Goal: Communication & Community: Participate in discussion

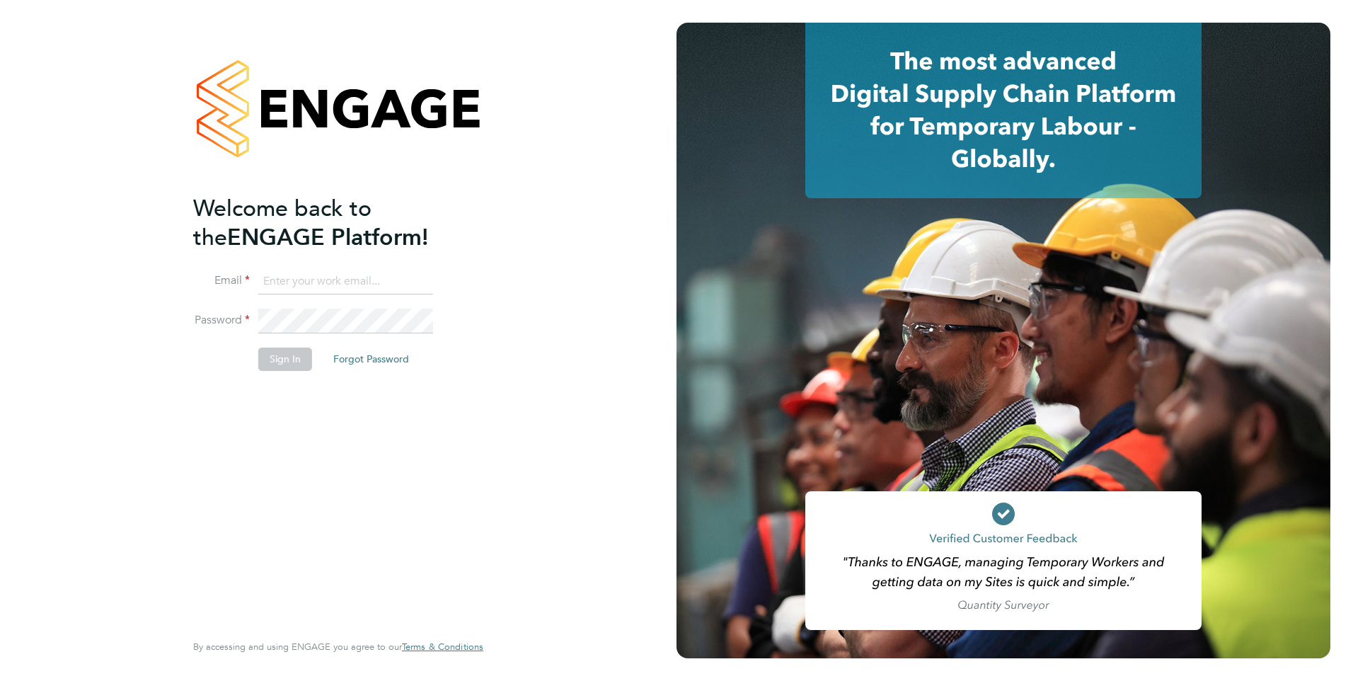
type input "shabnam.shaheen@ncclondon.ac.uk"
click at [277, 361] on button "Sign In" at bounding box center [285, 359] width 54 height 23
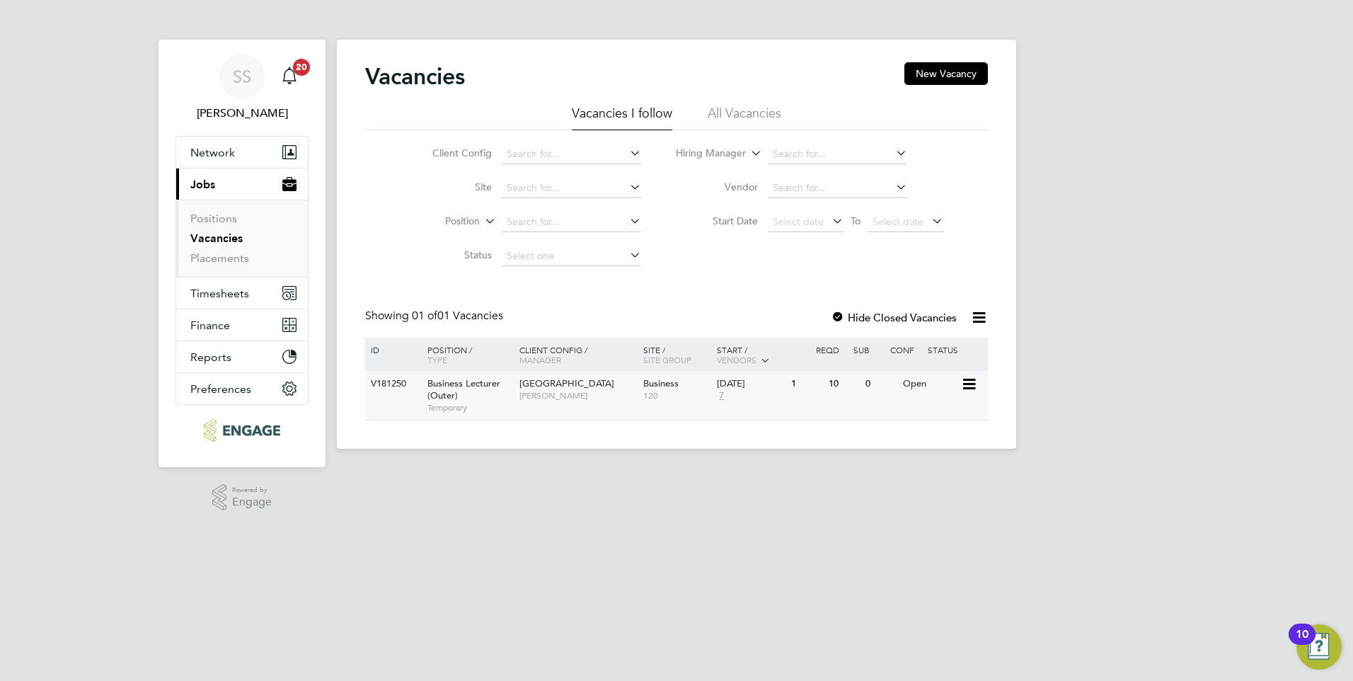
click at [691, 398] on span "120" at bounding box center [676, 395] width 67 height 11
click at [224, 236] on link "Vacancies" at bounding box center [216, 237] width 52 height 13
click at [461, 406] on span "Temporary" at bounding box center [469, 407] width 85 height 11
click at [567, 416] on div "V181250 Business Lecturer (Outer) Temporary Epping Forest Campus Shabnam Shahee…" at bounding box center [676, 395] width 623 height 49
click at [505, 410] on span "Temporary" at bounding box center [469, 407] width 85 height 11
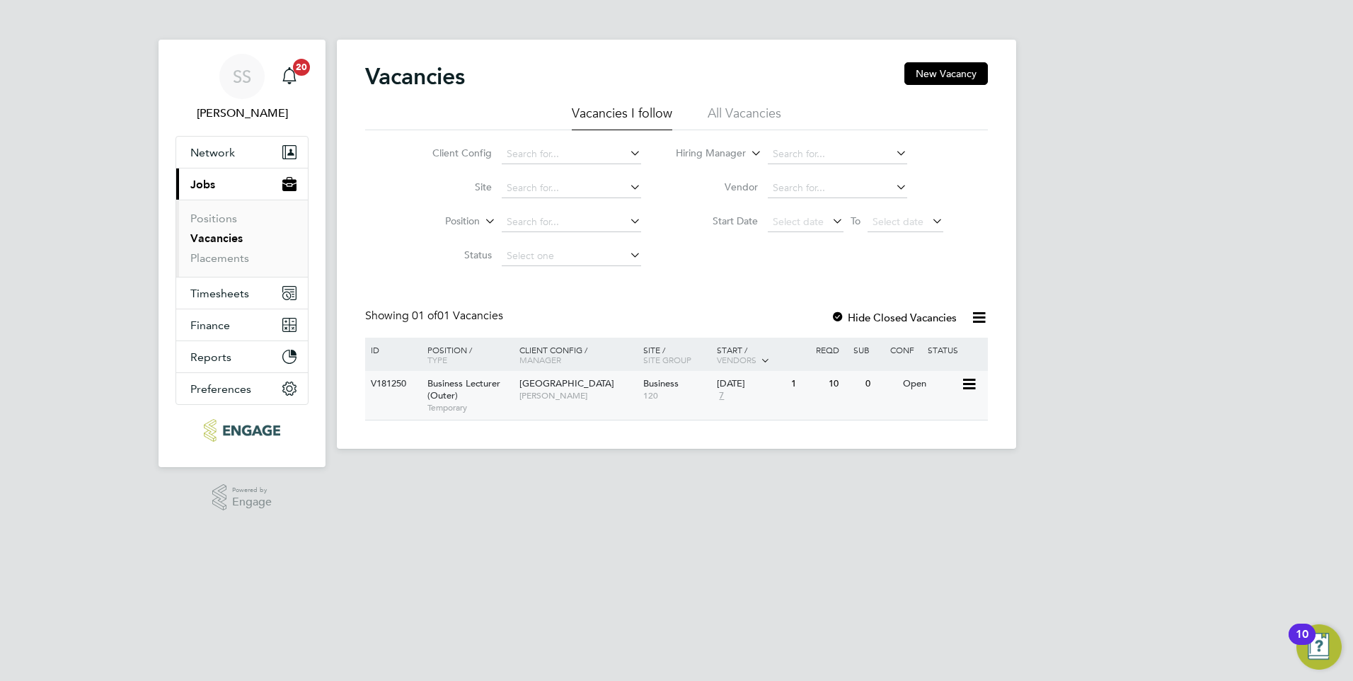
click at [801, 401] on div "V181250 Business Lecturer (Outer) Temporary Epping Forest Campus Shabnam Shahee…" at bounding box center [676, 395] width 623 height 49
click at [407, 401] on div "V181250 Business Lecturer (Outer) Temporary Epping Forest Campus Shabnam Shahee…" at bounding box center [676, 395] width 623 height 49
click at [503, 411] on span "Temporary" at bounding box center [469, 407] width 85 height 11
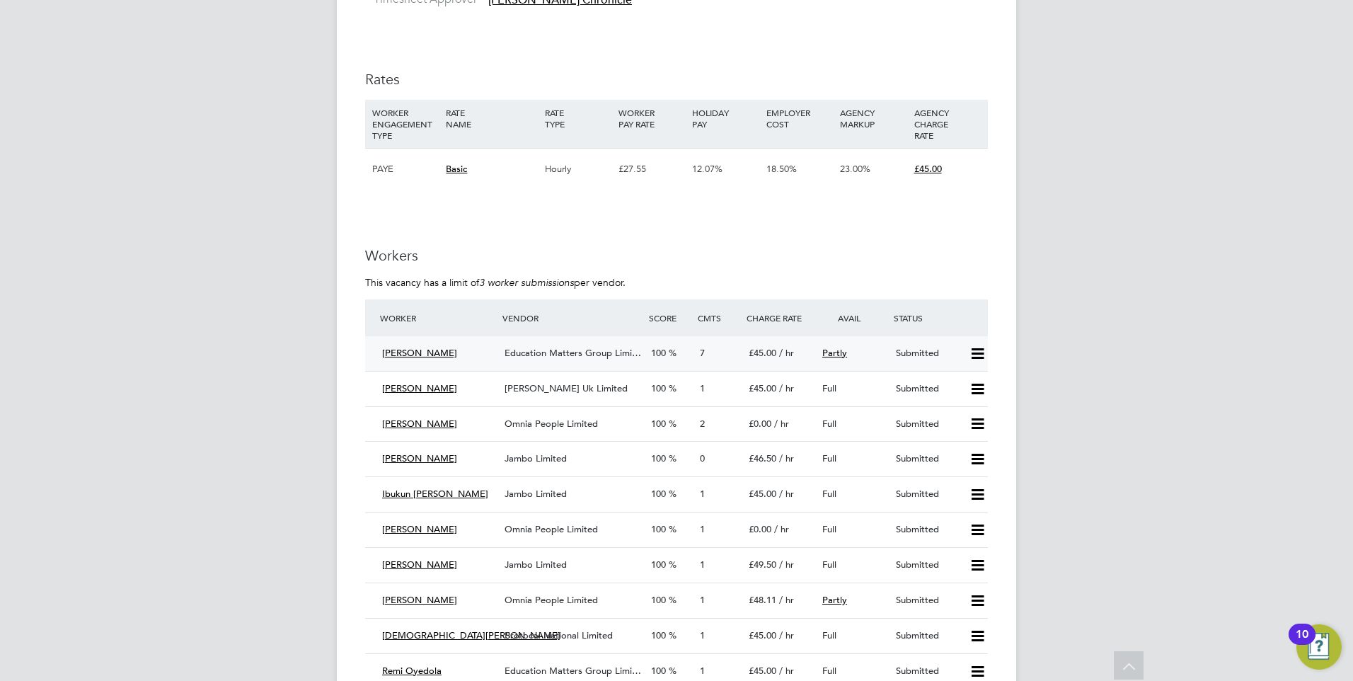
click at [569, 355] on span "Education Matters Group Limi…" at bounding box center [573, 353] width 137 height 12
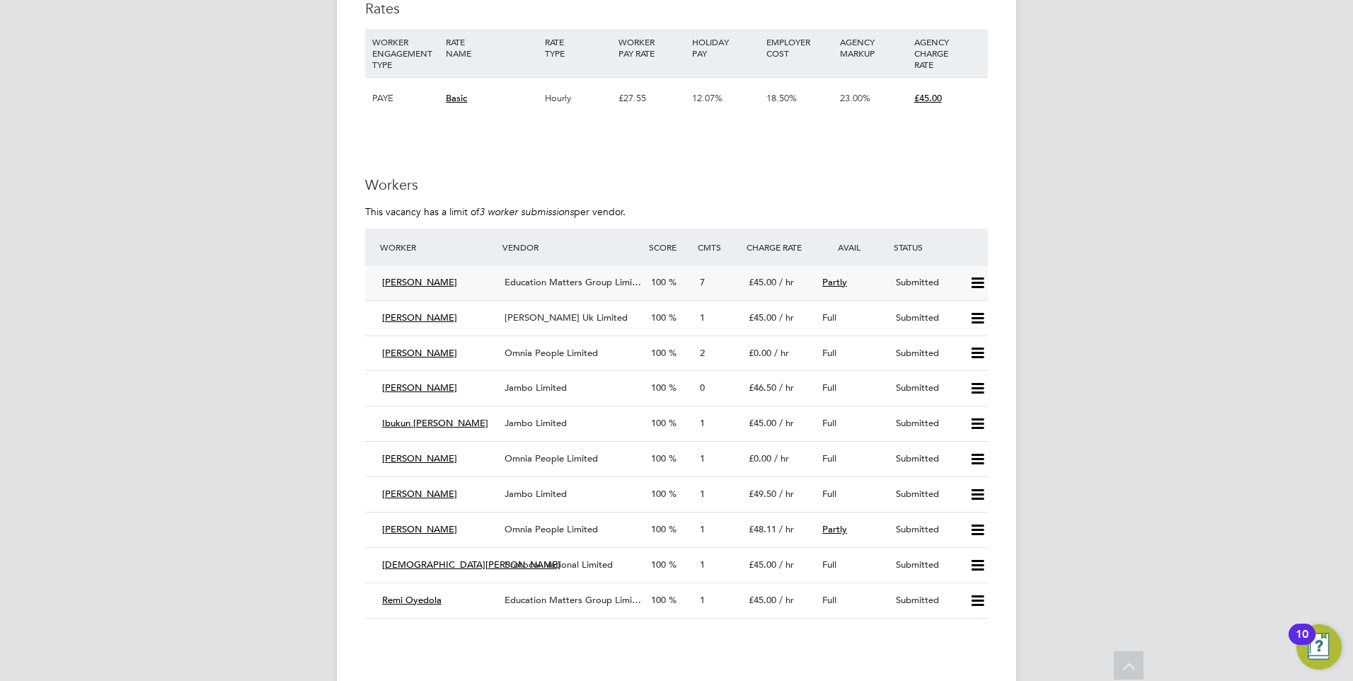
click at [473, 280] on div "[PERSON_NAME]" at bounding box center [438, 282] width 122 height 23
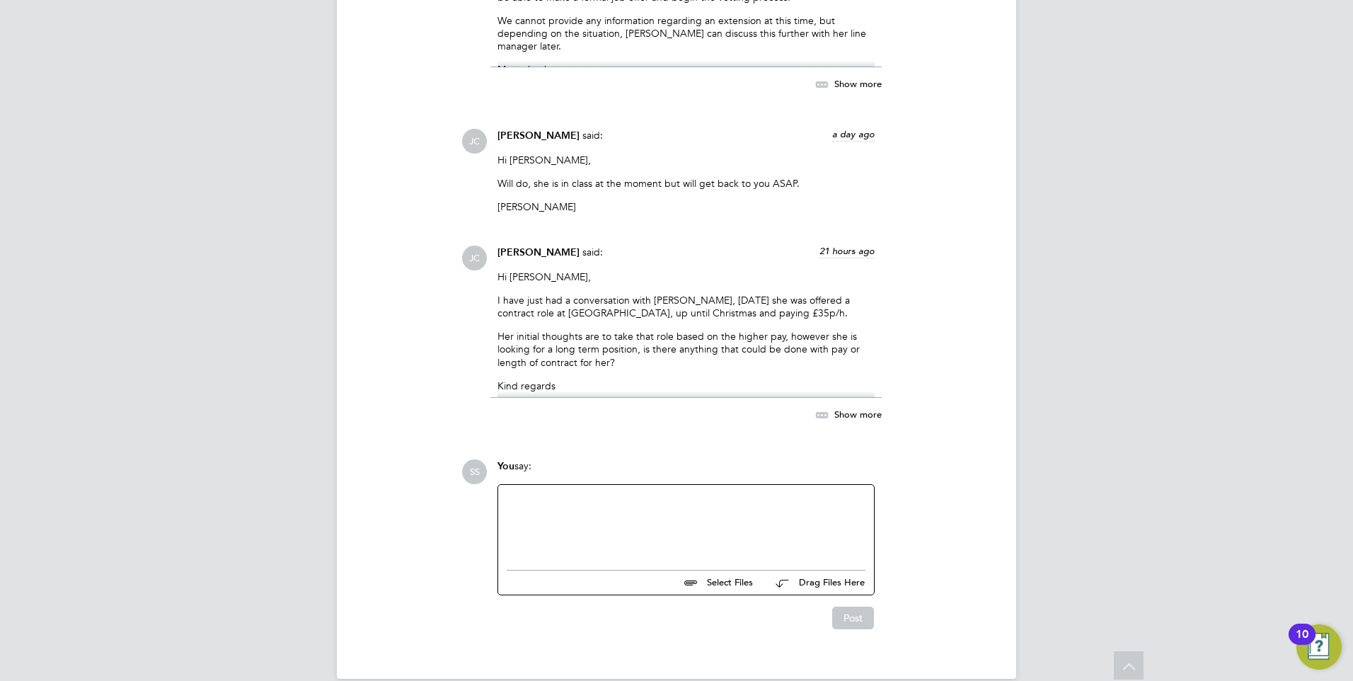
scroll to position [2132, 0]
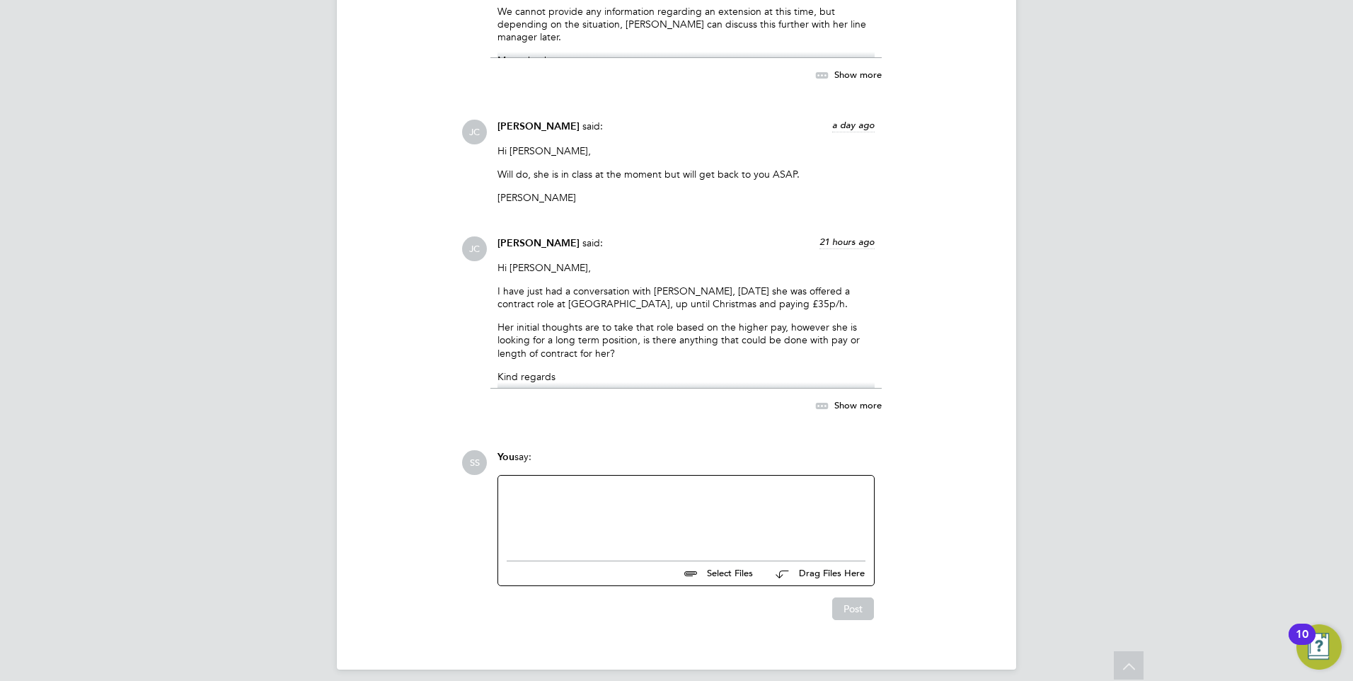
click at [532, 497] on div at bounding box center [686, 514] width 359 height 61
click at [849, 598] on button "Post" at bounding box center [853, 608] width 42 height 23
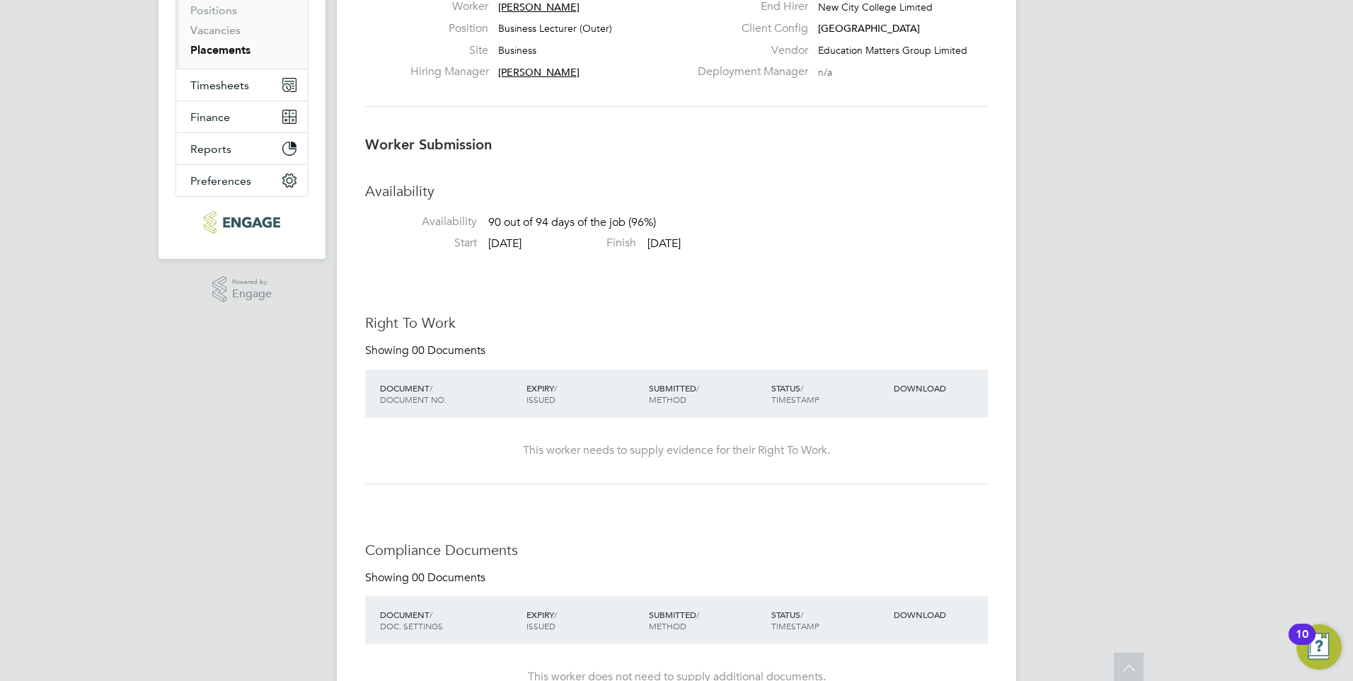
scroll to position [0, 0]
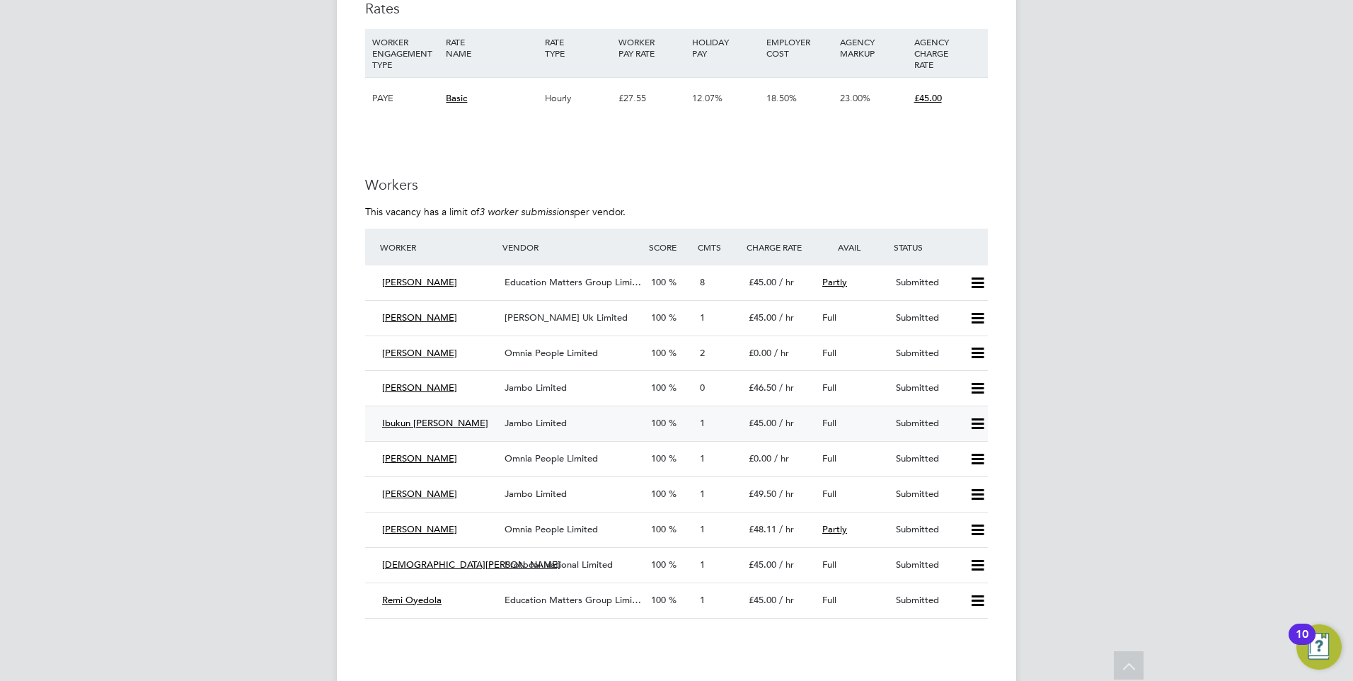
click at [470, 425] on span "Ibukun Oluremi Oyedola" at bounding box center [435, 423] width 106 height 12
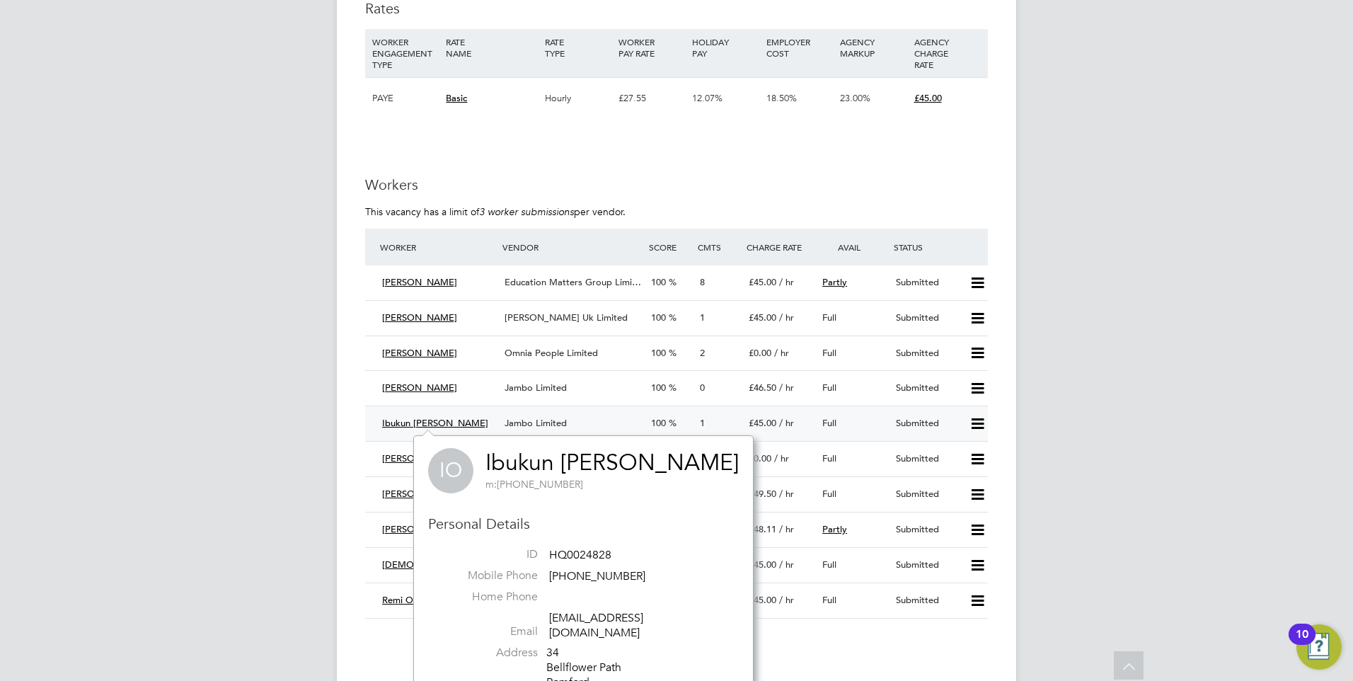
click at [895, 425] on div "Submitted" at bounding box center [927, 423] width 74 height 23
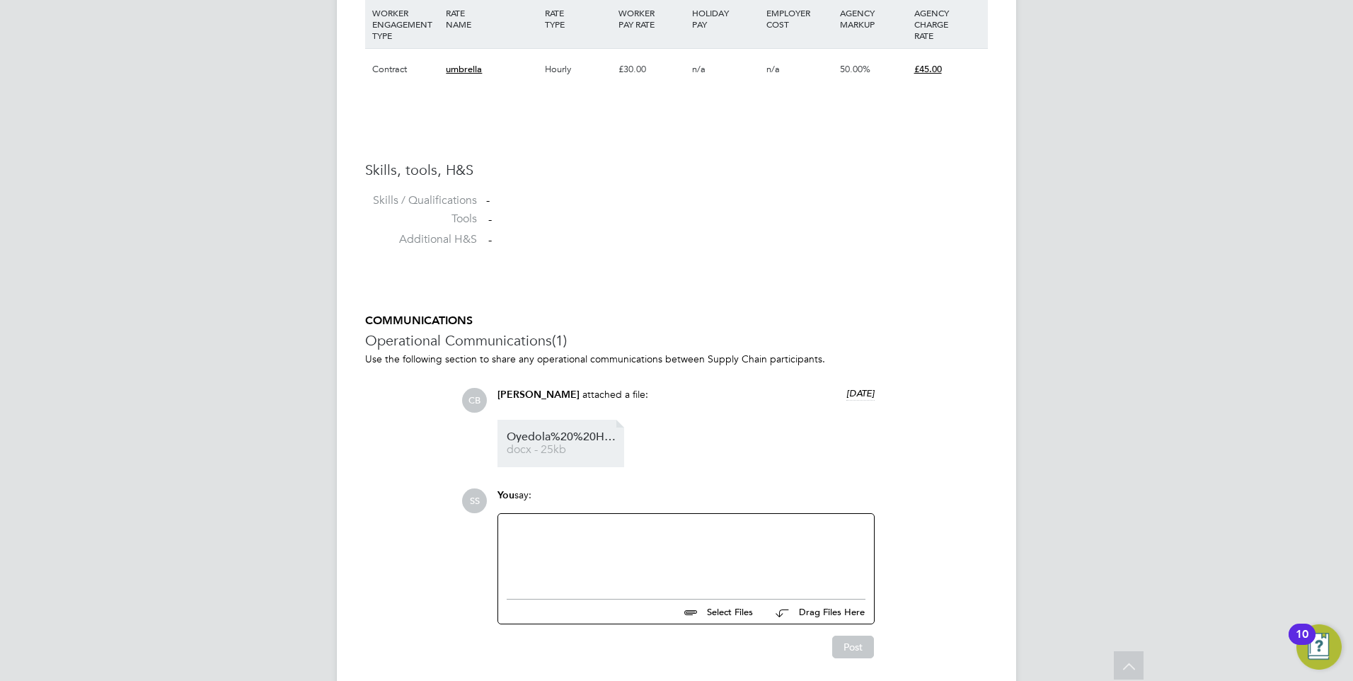
click at [540, 440] on span "Oyedola%20%20HQ00249694" at bounding box center [563, 437] width 113 height 11
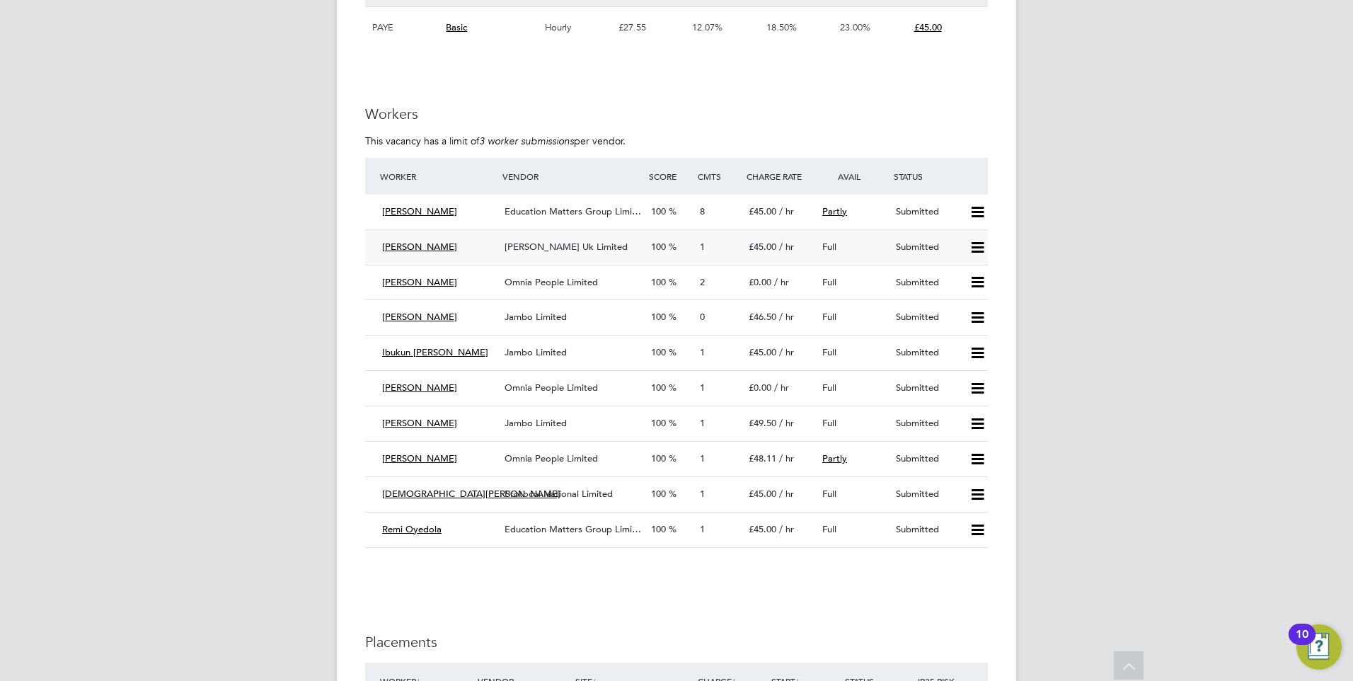
click at [481, 256] on div "[PERSON_NAME]" at bounding box center [438, 247] width 122 height 23
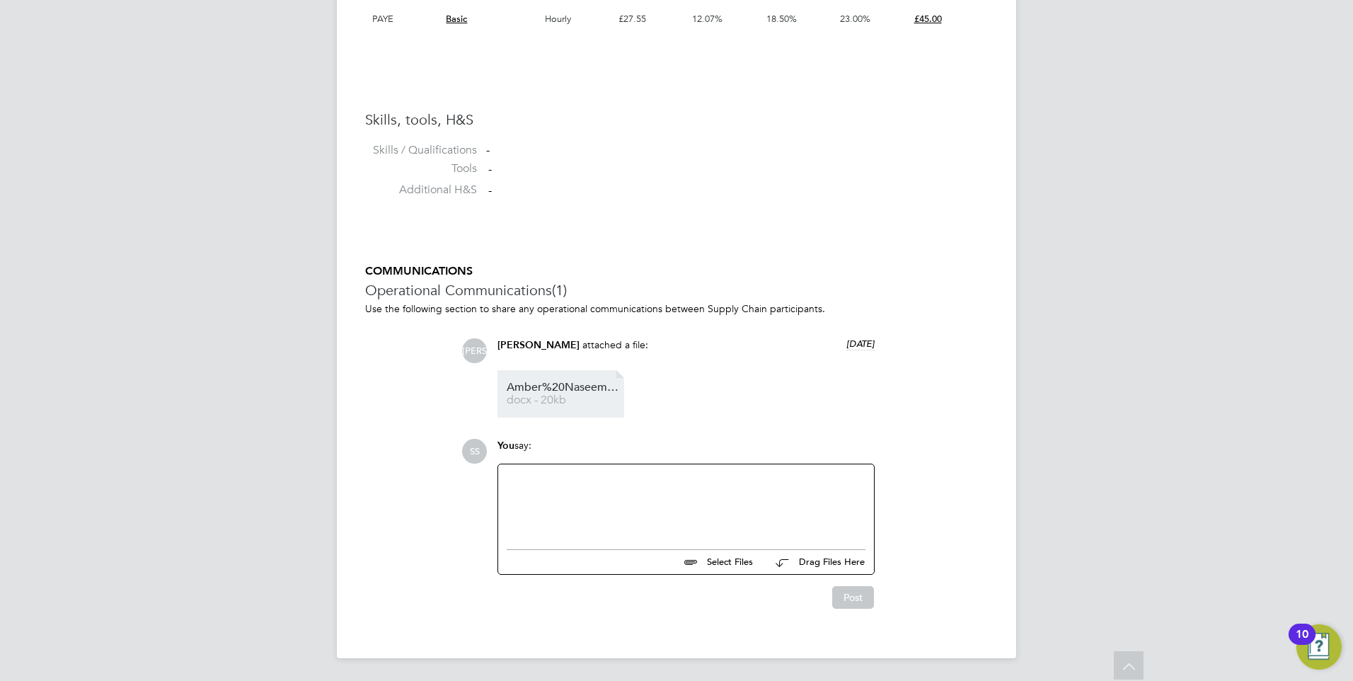
click at [542, 400] on span "docx - 20kb" at bounding box center [563, 400] width 113 height 11
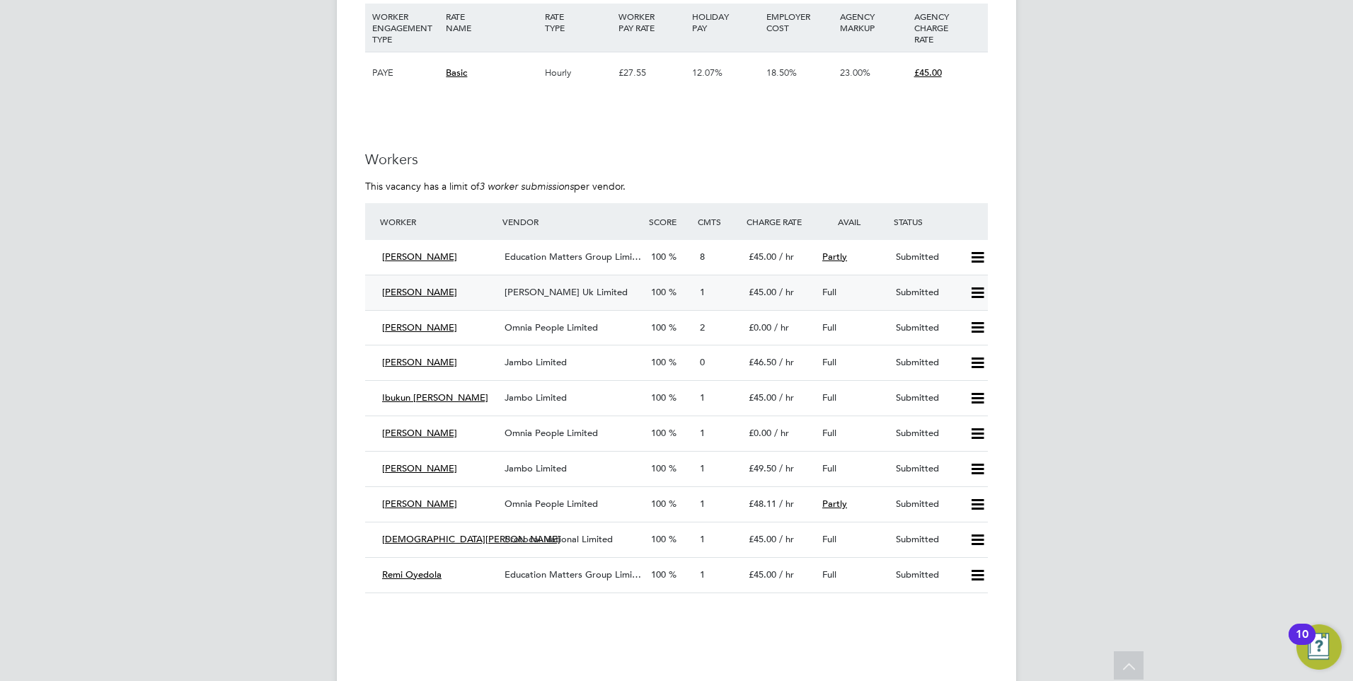
click at [476, 291] on div "[PERSON_NAME]" at bounding box center [438, 292] width 122 height 23
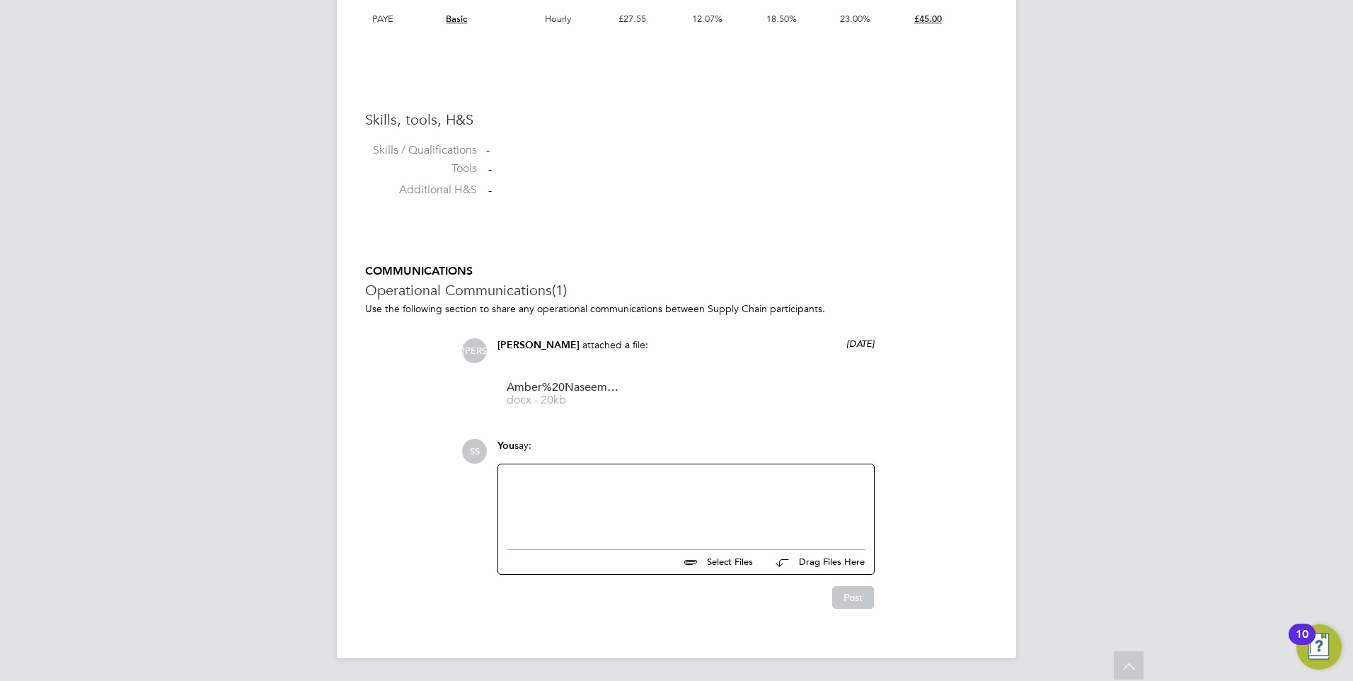
click at [576, 495] on div at bounding box center [686, 503] width 359 height 61
click at [507, 517] on div "Can I interview Amber on Monday please - 10.30 at Redbridge Campus. Topic: Lead…" at bounding box center [686, 510] width 359 height 25
click at [774, 515] on div "Can I interview Amber on Monday please - 10.30 at Redbridge Campus. Topic: Micr…" at bounding box center [686, 516] width 359 height 39
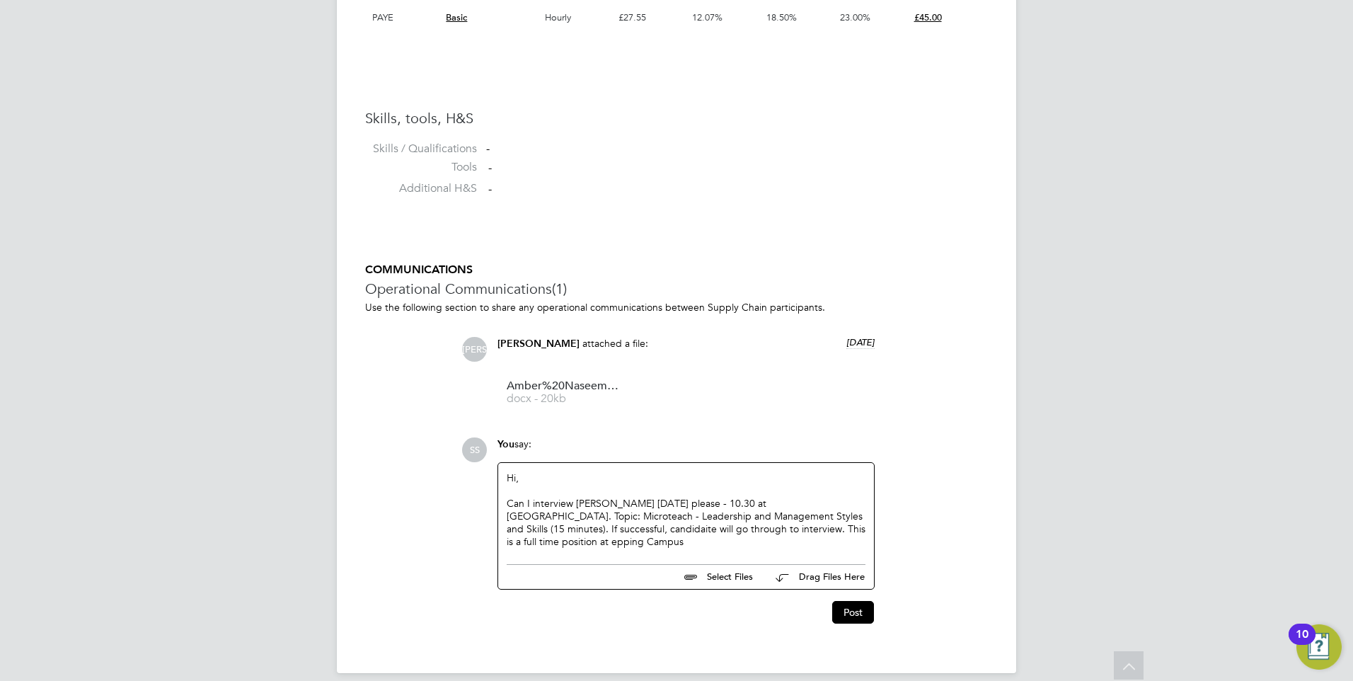
click at [512, 543] on div "Can I interview Amber on Monday please - 10.30 at Redbridge Campus. Topic: Micr…" at bounding box center [686, 523] width 359 height 52
click at [808, 528] on div "Can I interview Amber on Monday please - 10.30 at Redbridge Campus. Topic: Micr…" at bounding box center [686, 523] width 359 height 52
click at [584, 531] on div "Can I interview Amber on Monday please - 10.30 at Redbridge Campus. Topic: Micr…" at bounding box center [686, 523] width 359 height 52
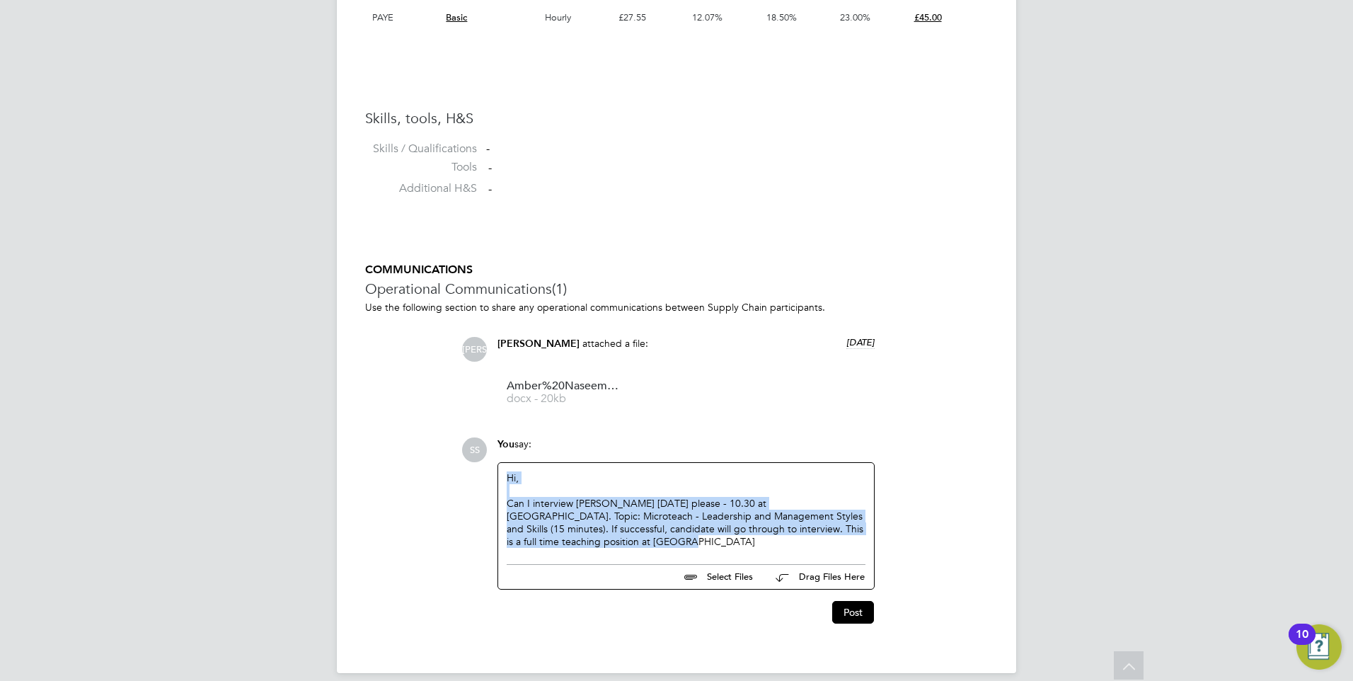
drag, startPoint x: 640, startPoint y: 546, endPoint x: 498, endPoint y: 473, distance: 158.9
click at [498, 473] on div "Hi, Can I interview Amber on Monday please - 10.30 at Redbridge Campus. Topic: …" at bounding box center [686, 510] width 376 height 94
copy div "Hi, Can I interview Amber on Monday please - 10.30 at Redbridge Campus. Topic: …"
click at [848, 616] on button "Post" at bounding box center [853, 612] width 42 height 23
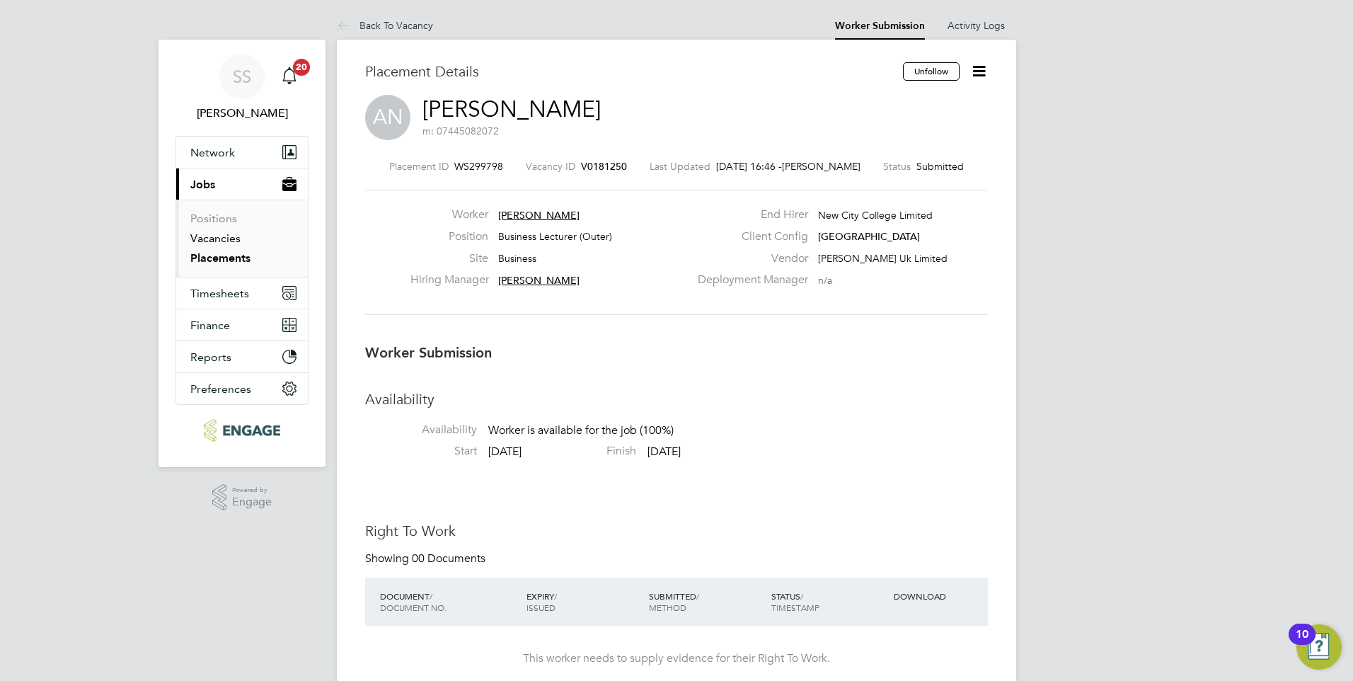
click at [224, 241] on link "Vacancies" at bounding box center [215, 237] width 50 height 13
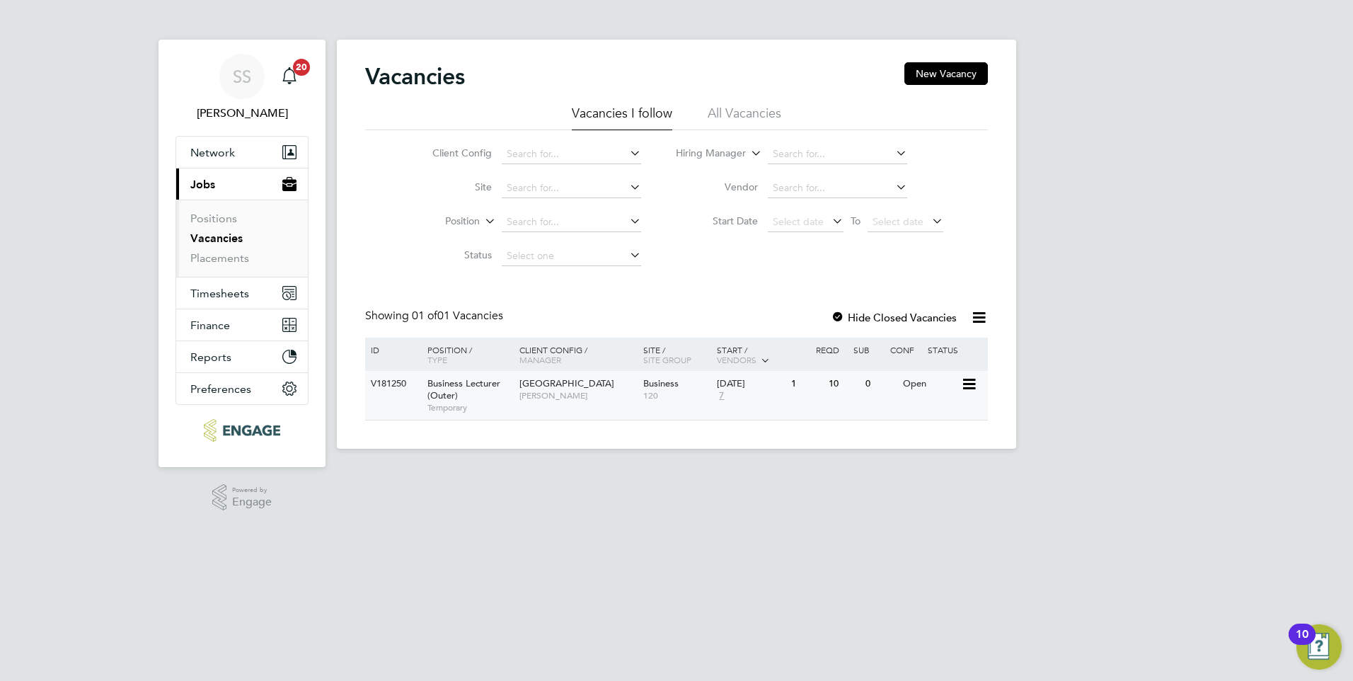
click at [518, 412] on div "V181250 Business Lecturer (Outer) Temporary Epping Forest Campus Shabnam Shahee…" at bounding box center [676, 395] width 623 height 49
click at [387, 400] on div "V181250 Business Lecturer (Outer) Temporary Epping Forest Campus Shabnam Shahee…" at bounding box center [676, 395] width 623 height 49
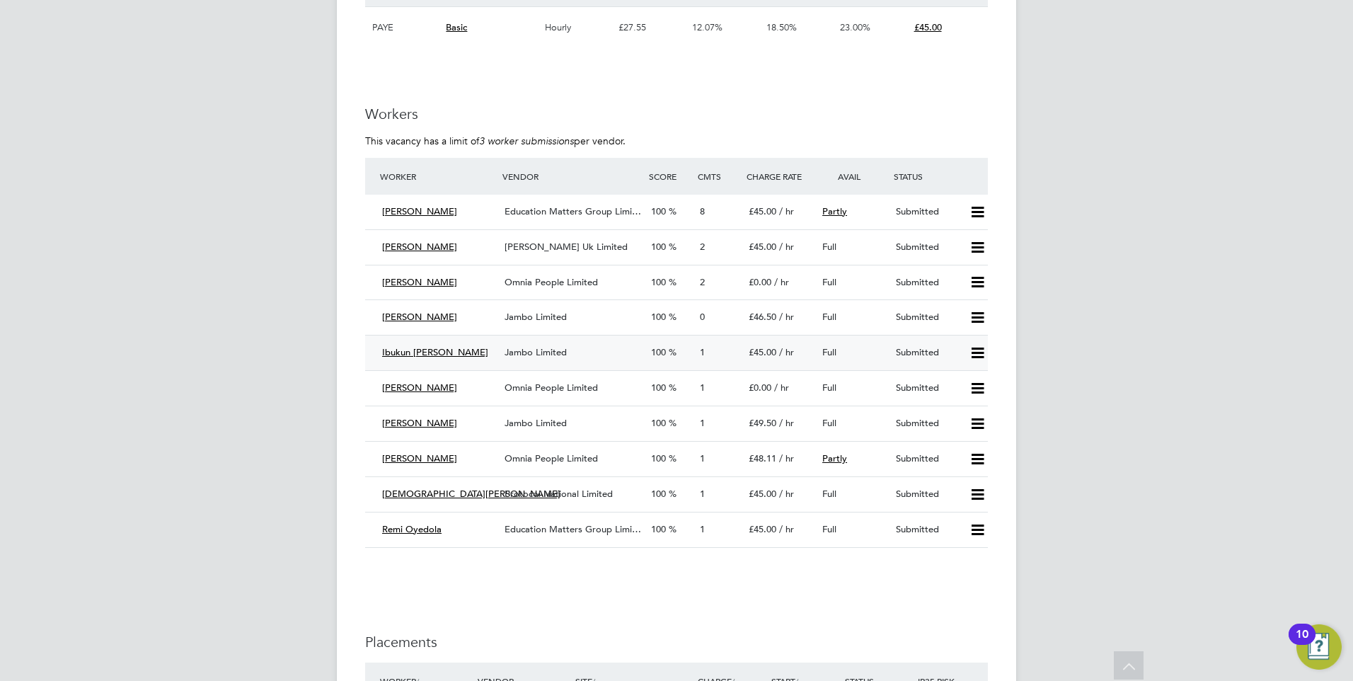
click at [471, 363] on div "Ibukun [PERSON_NAME]" at bounding box center [438, 352] width 122 height 23
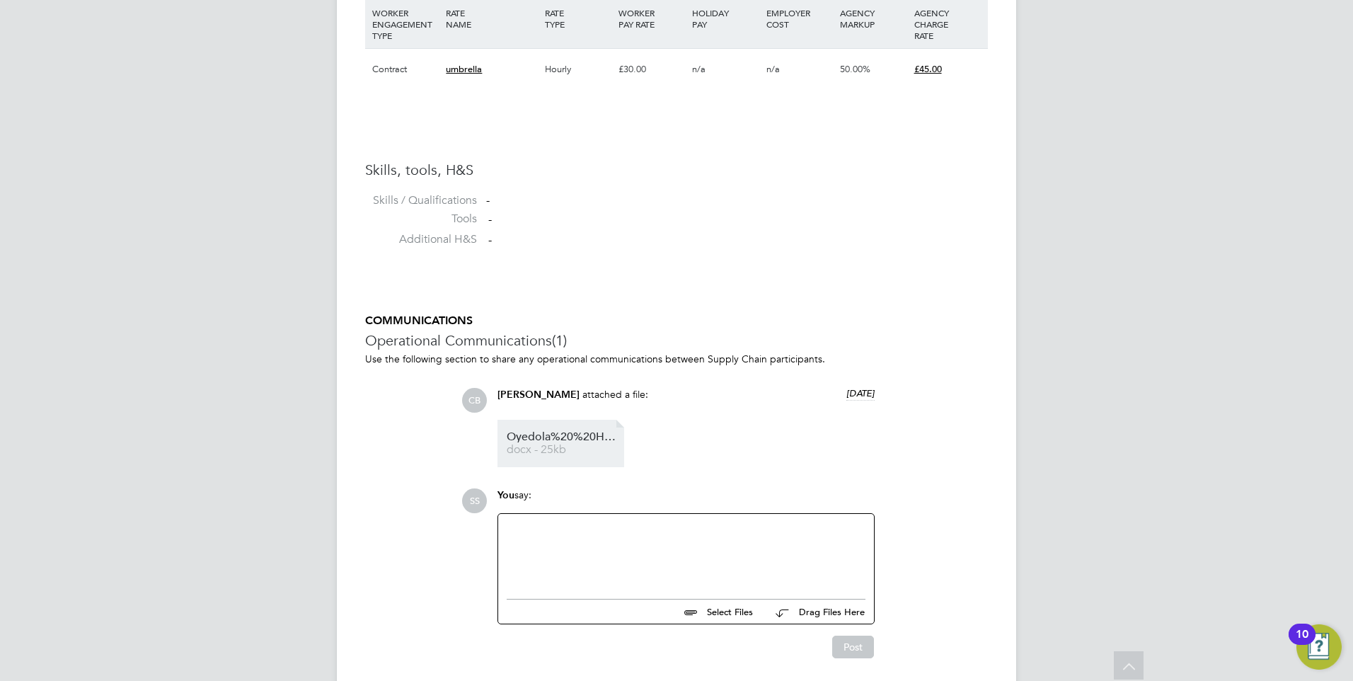
click at [524, 440] on span "Oyedola%20%20HQ00249694" at bounding box center [563, 437] width 113 height 11
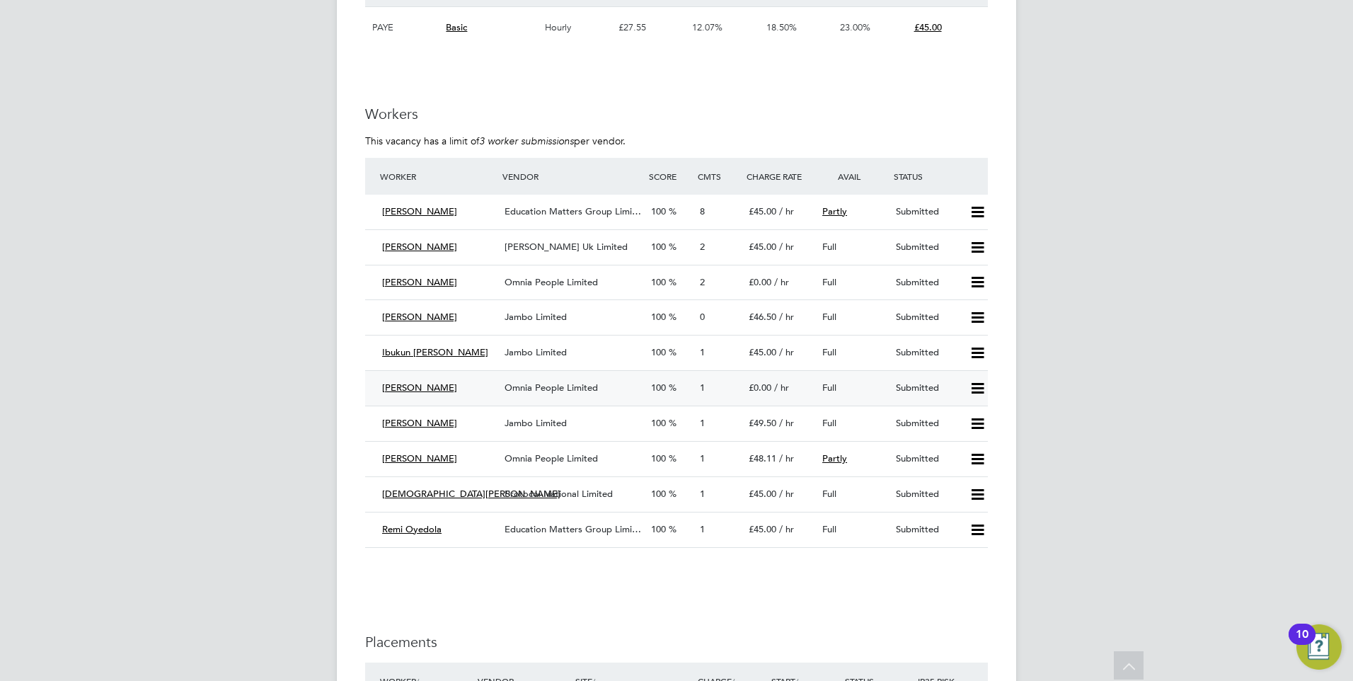
click at [420, 398] on div "[PERSON_NAME]" at bounding box center [438, 388] width 122 height 23
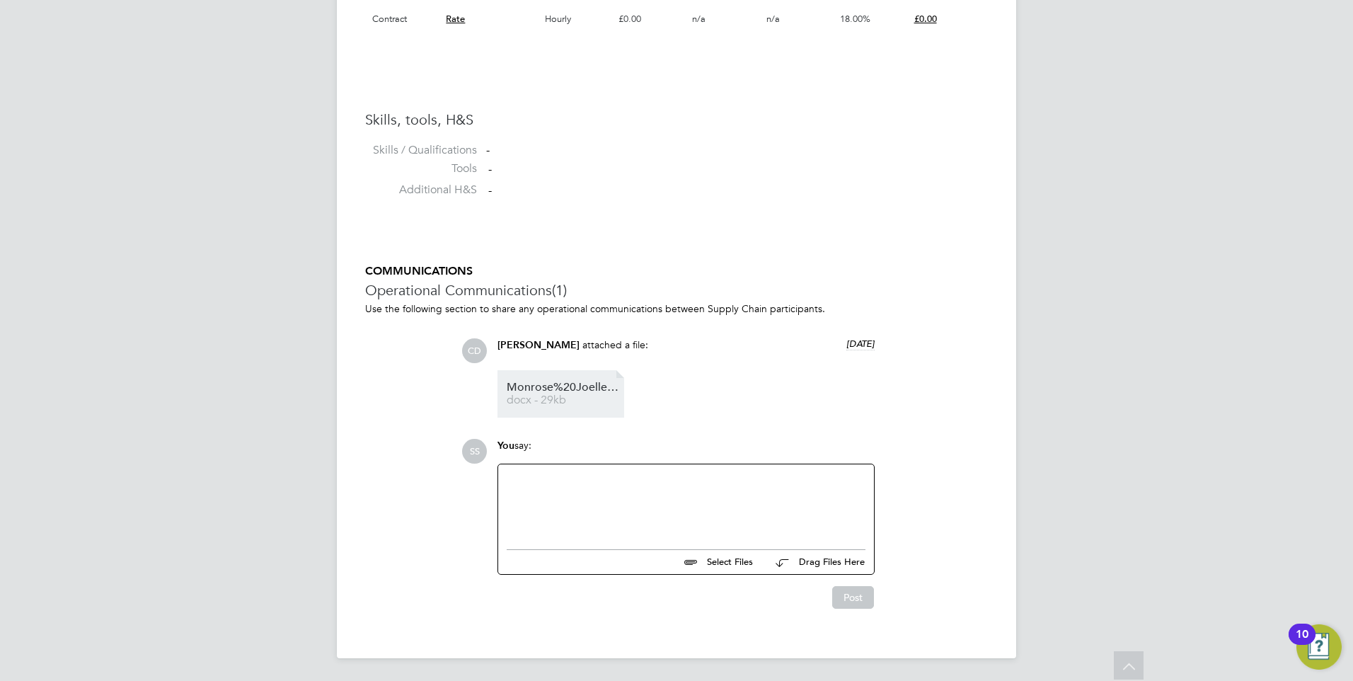
click at [533, 389] on span "Monrose%20Joelle%20HQ00511417" at bounding box center [563, 387] width 113 height 11
click at [575, 495] on div at bounding box center [686, 503] width 359 height 61
paste div
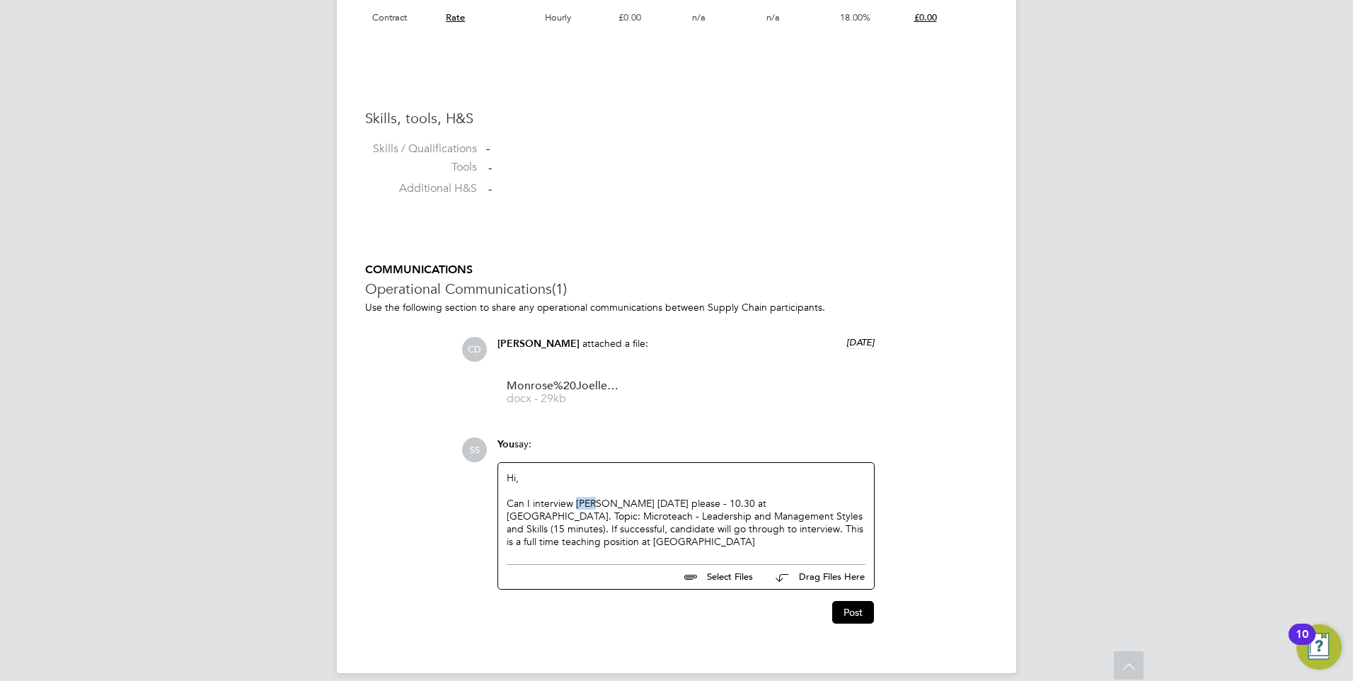
drag, startPoint x: 602, startPoint y: 502, endPoint x: 577, endPoint y: 500, distance: 25.5
click at [577, 500] on div "Can I interview [PERSON_NAME] [DATE] please - 10.30 at [GEOGRAPHIC_DATA]. Topic…" at bounding box center [686, 523] width 359 height 52
click at [705, 503] on div "Can I interview Joella on Monday please - 10.30 at Redbridge Campus. Topic: Mic…" at bounding box center [686, 523] width 359 height 52
click at [847, 610] on button "Post" at bounding box center [853, 612] width 42 height 23
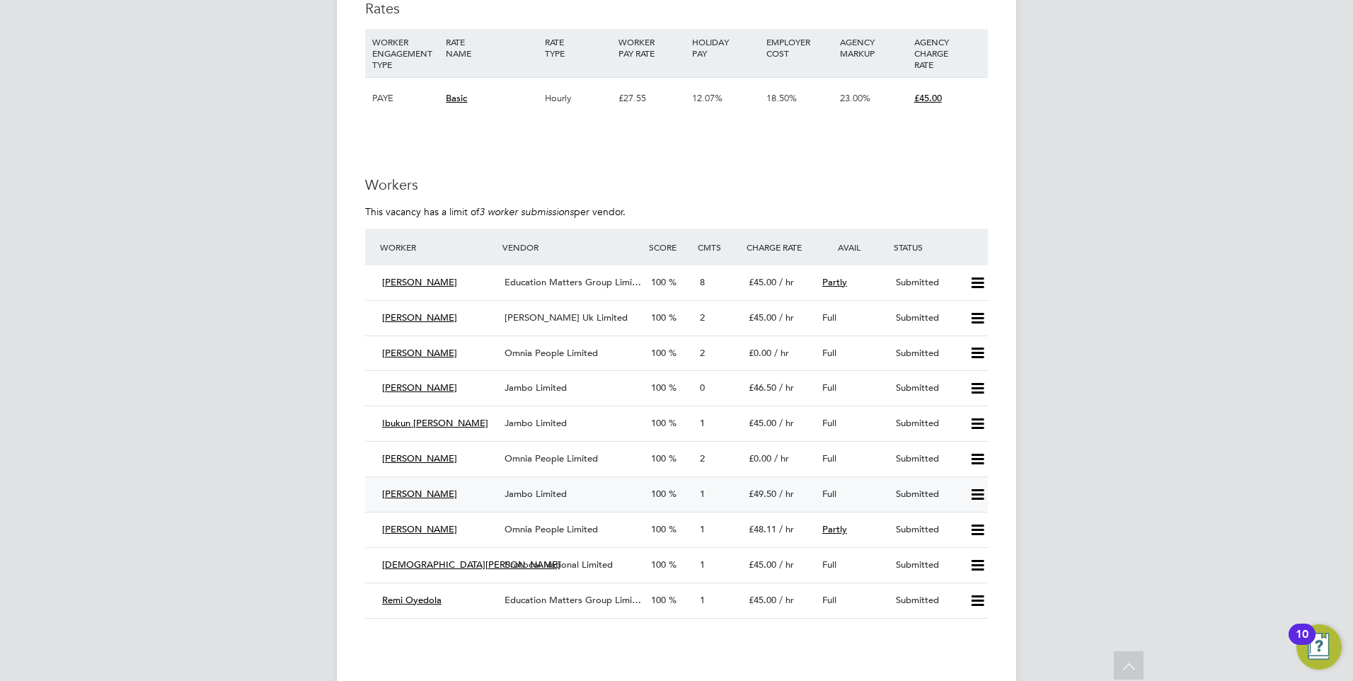
click at [458, 503] on div "[PERSON_NAME]" at bounding box center [438, 494] width 122 height 23
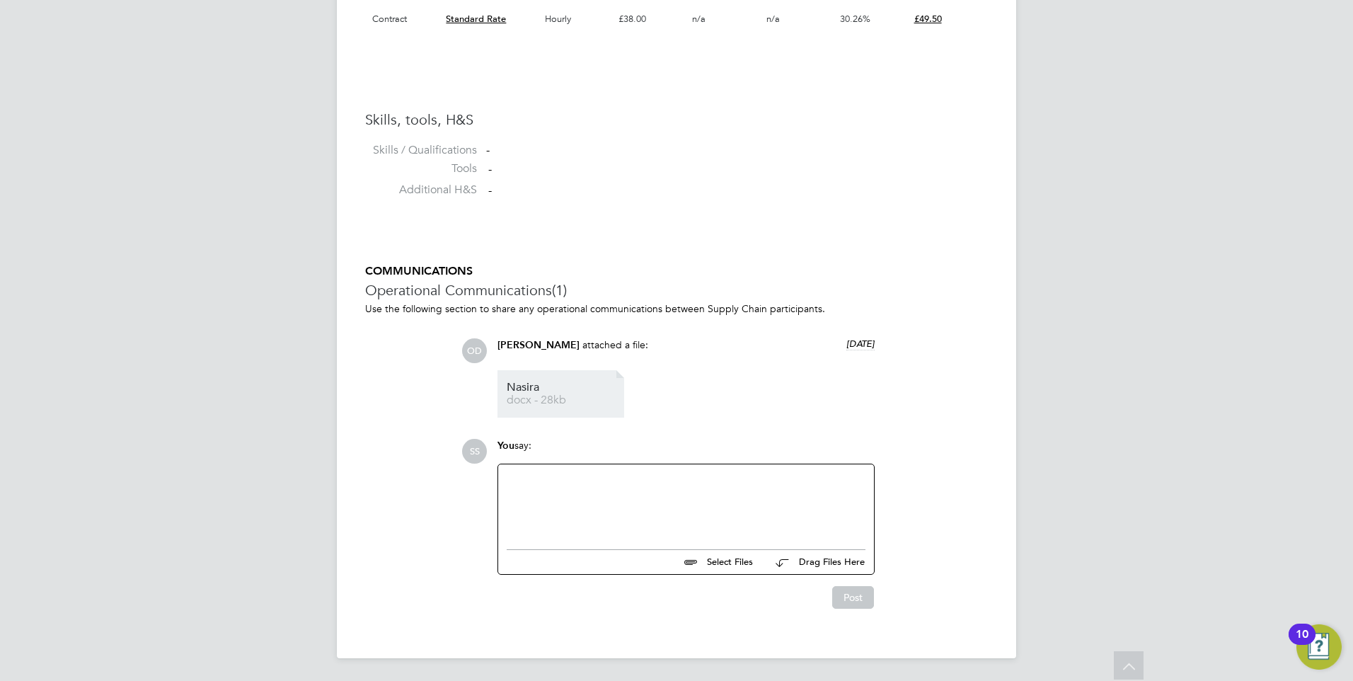
click at [543, 403] on span "docx - 28kb" at bounding box center [563, 400] width 113 height 11
click at [529, 505] on div at bounding box center [686, 503] width 359 height 61
paste div
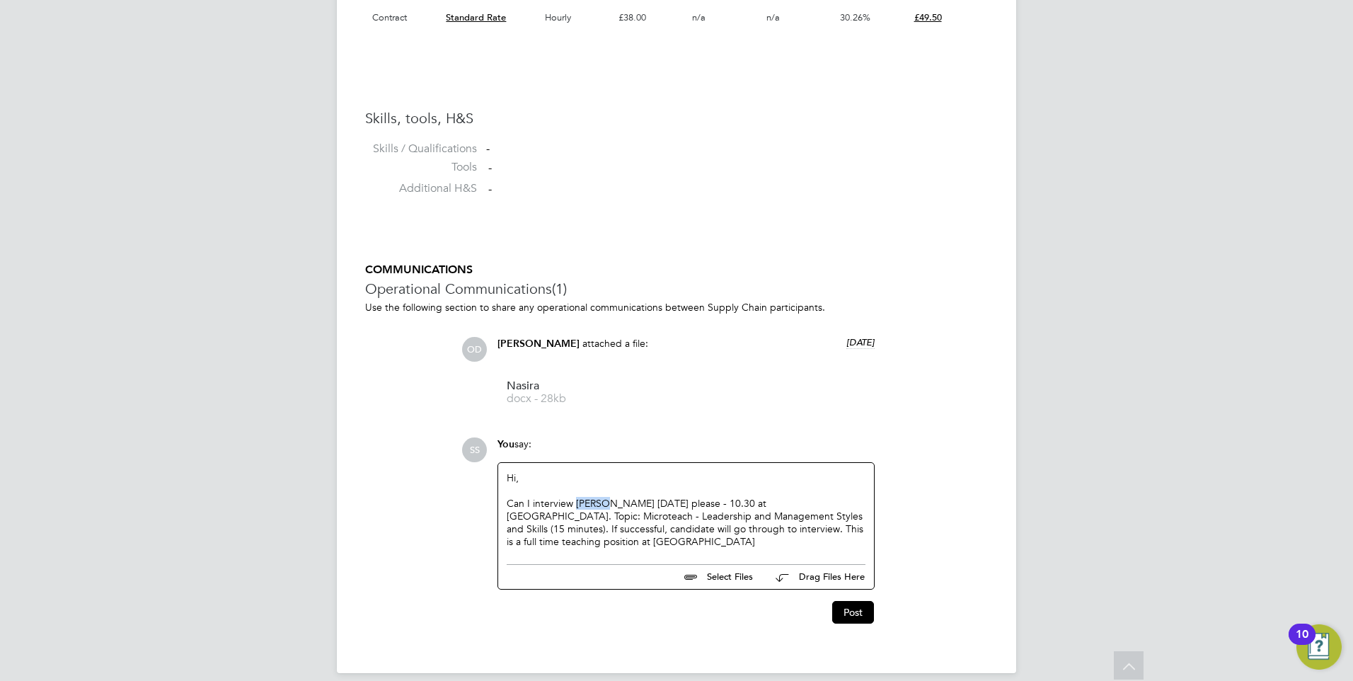
drag, startPoint x: 607, startPoint y: 502, endPoint x: 577, endPoint y: 505, distance: 29.9
click at [577, 505] on div "Can I interview [PERSON_NAME] [DATE] please - 10.30 at [GEOGRAPHIC_DATA]. Topic…" at bounding box center [686, 523] width 359 height 52
click at [708, 503] on div "Can I interview Nasira on Monday please - 10.30 at Redbridge Campus. Topic: Mic…" at bounding box center [686, 523] width 359 height 52
click at [846, 613] on button "Post" at bounding box center [853, 612] width 42 height 23
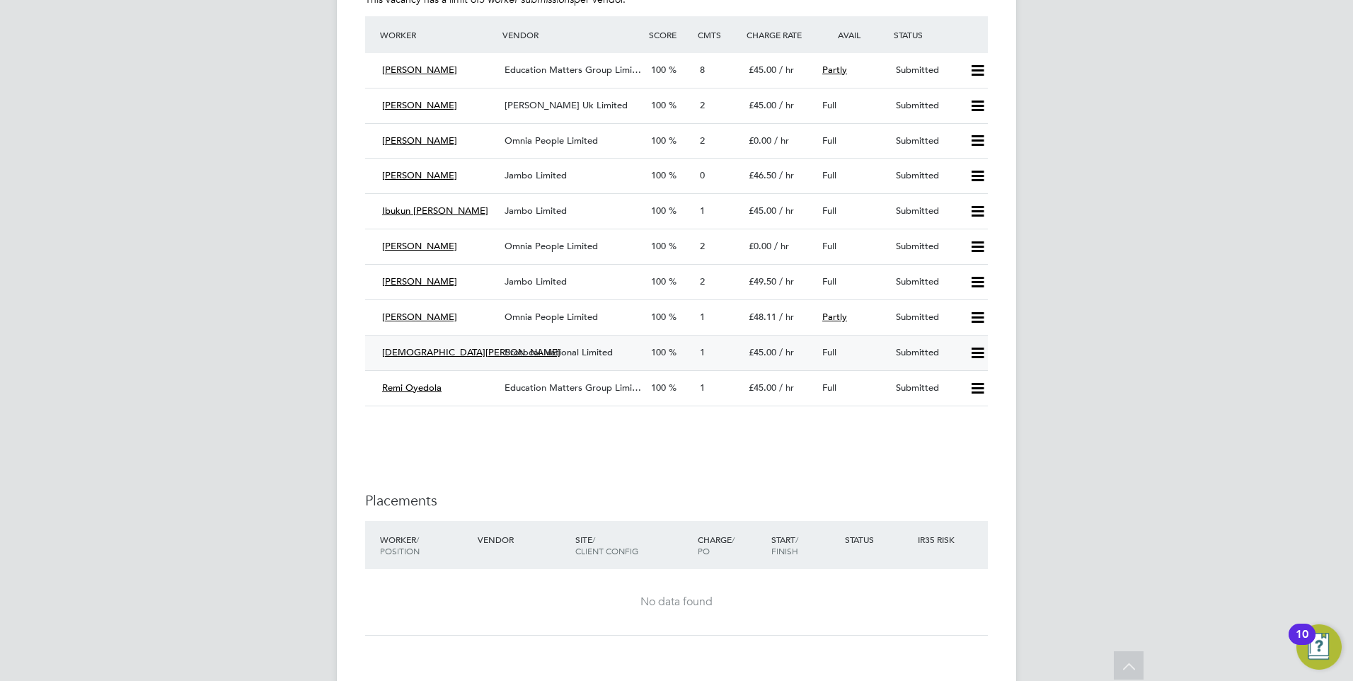
click at [440, 353] on span "[DEMOGRAPHIC_DATA][PERSON_NAME]" at bounding box center [471, 352] width 178 height 12
click at [408, 348] on span "[DEMOGRAPHIC_DATA][PERSON_NAME]" at bounding box center [471, 352] width 178 height 12
click at [466, 364] on div "[PERSON_NAME] Protocol National Limited 100 1 £45.00 / hr Full Submitted" at bounding box center [676, 352] width 623 height 35
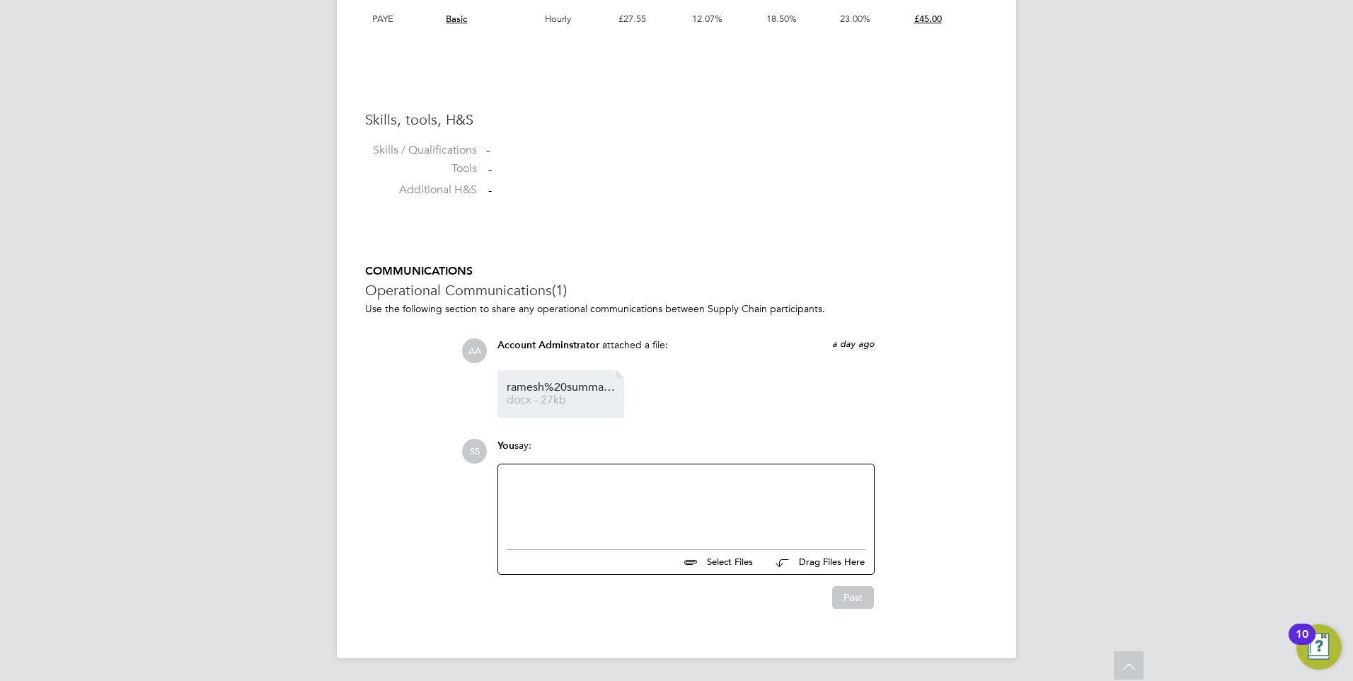
click at [561, 387] on span "ramesh%20summan%E2%80%99s%20cv%20(1)" at bounding box center [563, 387] width 113 height 11
click at [529, 490] on div at bounding box center [686, 503] width 359 height 61
paste div
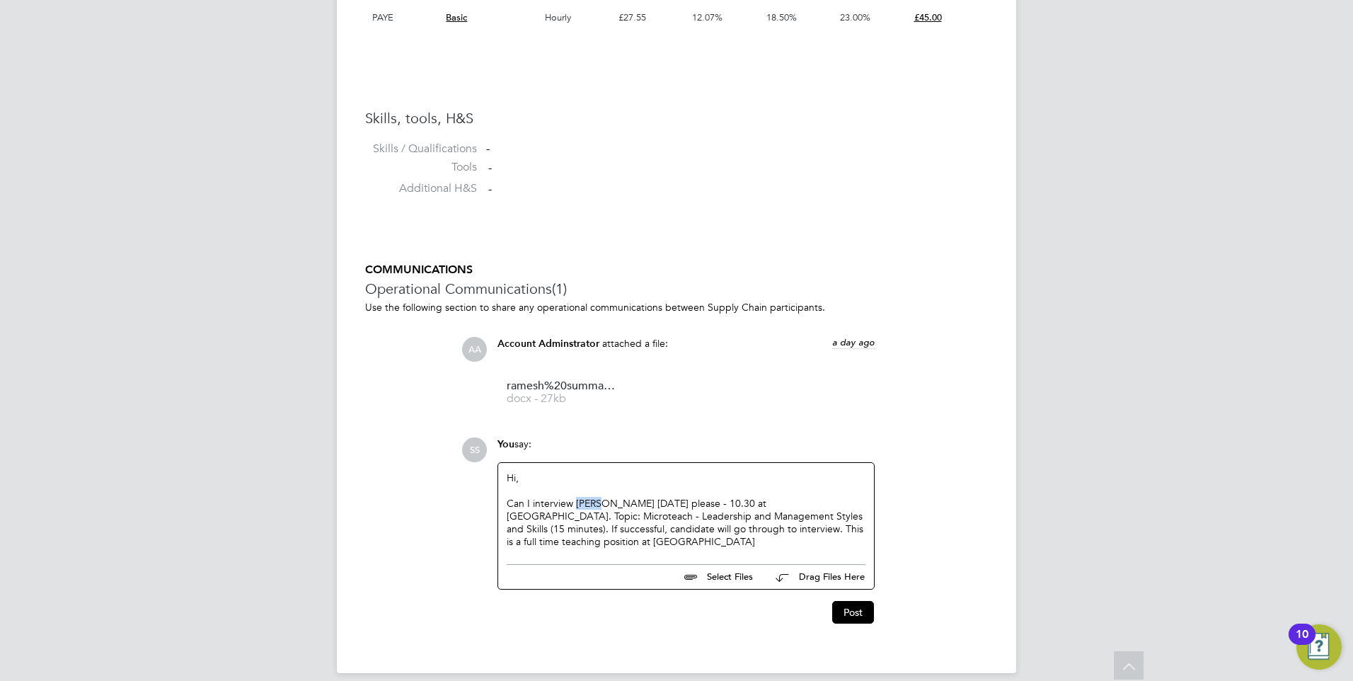
drag, startPoint x: 606, startPoint y: 503, endPoint x: 577, endPoint y: 500, distance: 29.1
click at [577, 500] on div "Can I interview [PERSON_NAME] [DATE] please - 10.30 at [GEOGRAPHIC_DATA]. Topic…" at bounding box center [686, 523] width 359 height 52
click at [713, 505] on div "Can I interview [PERSON_NAME] [DATE] please - 10.30 at [GEOGRAPHIC_DATA]. Topic…" at bounding box center [686, 523] width 359 height 52
click at [859, 615] on button "Post" at bounding box center [853, 612] width 42 height 23
